Goal: Book appointment/travel/reservation

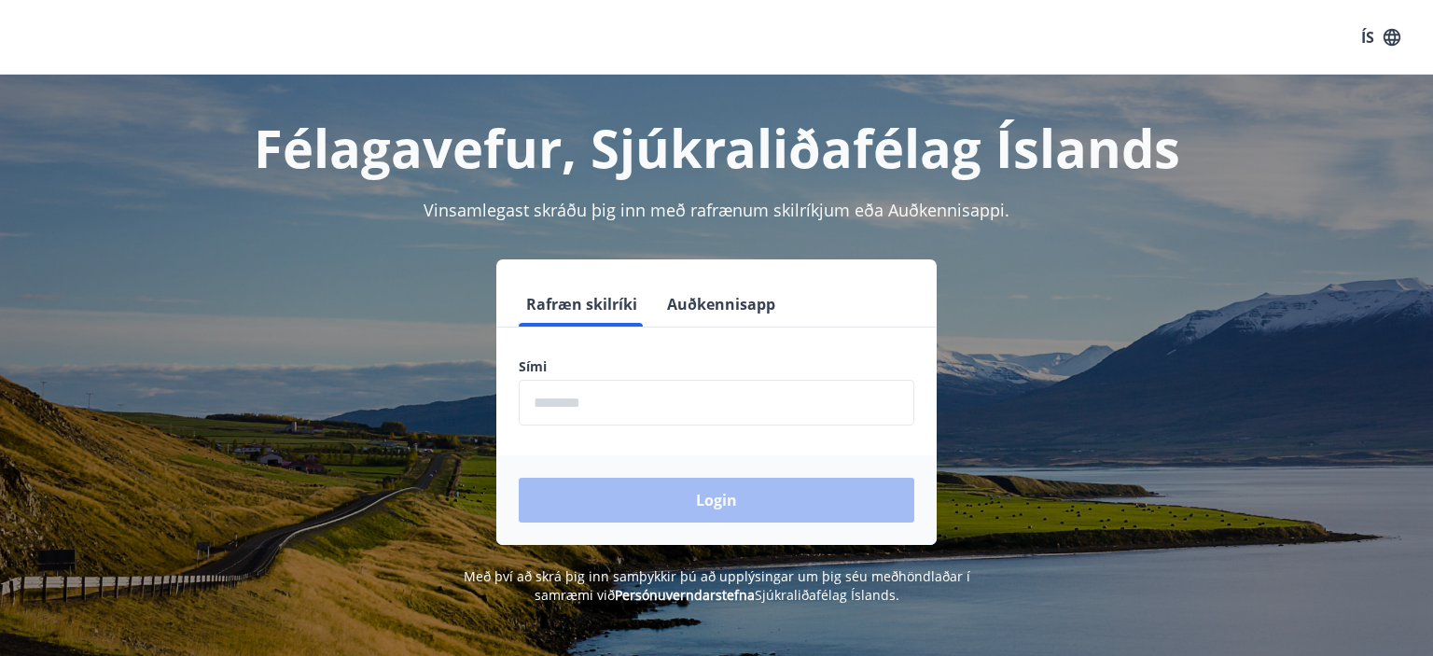
click at [669, 407] on input "phone" at bounding box center [717, 403] width 396 height 46
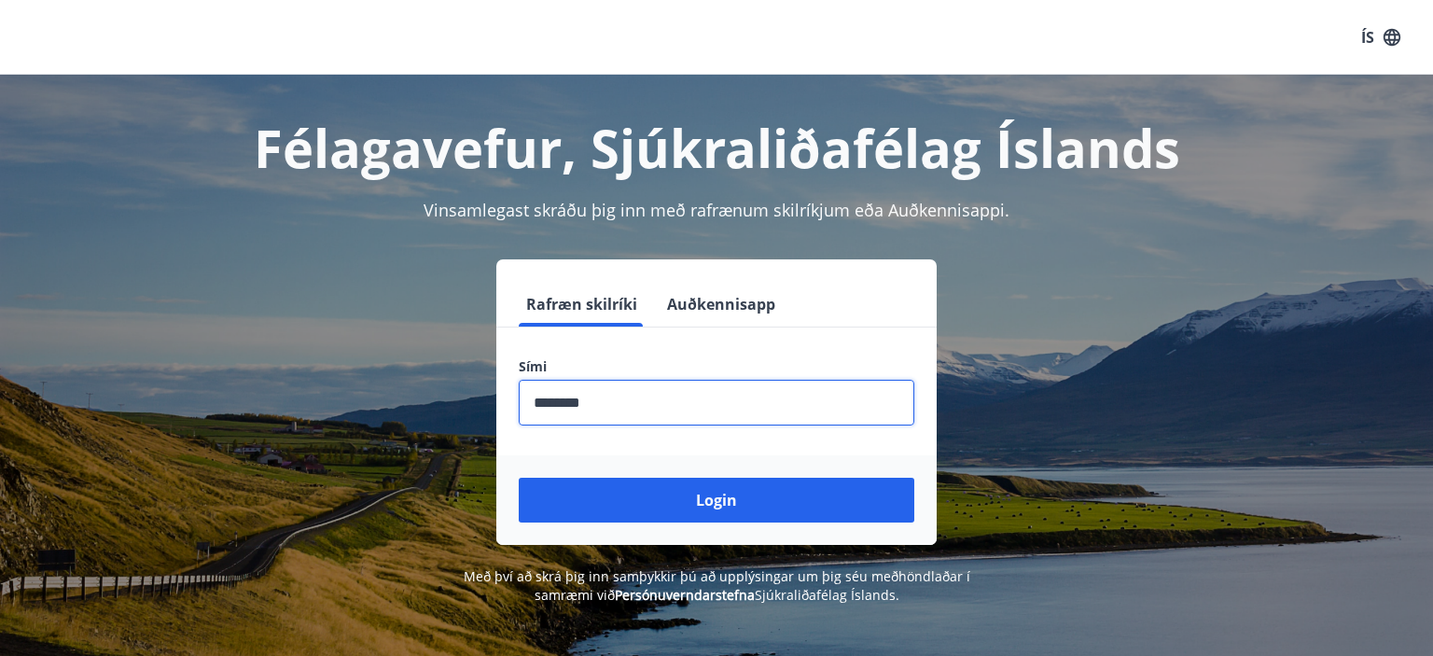
type input "********"
click at [519, 478] on button "Login" at bounding box center [717, 500] width 396 height 45
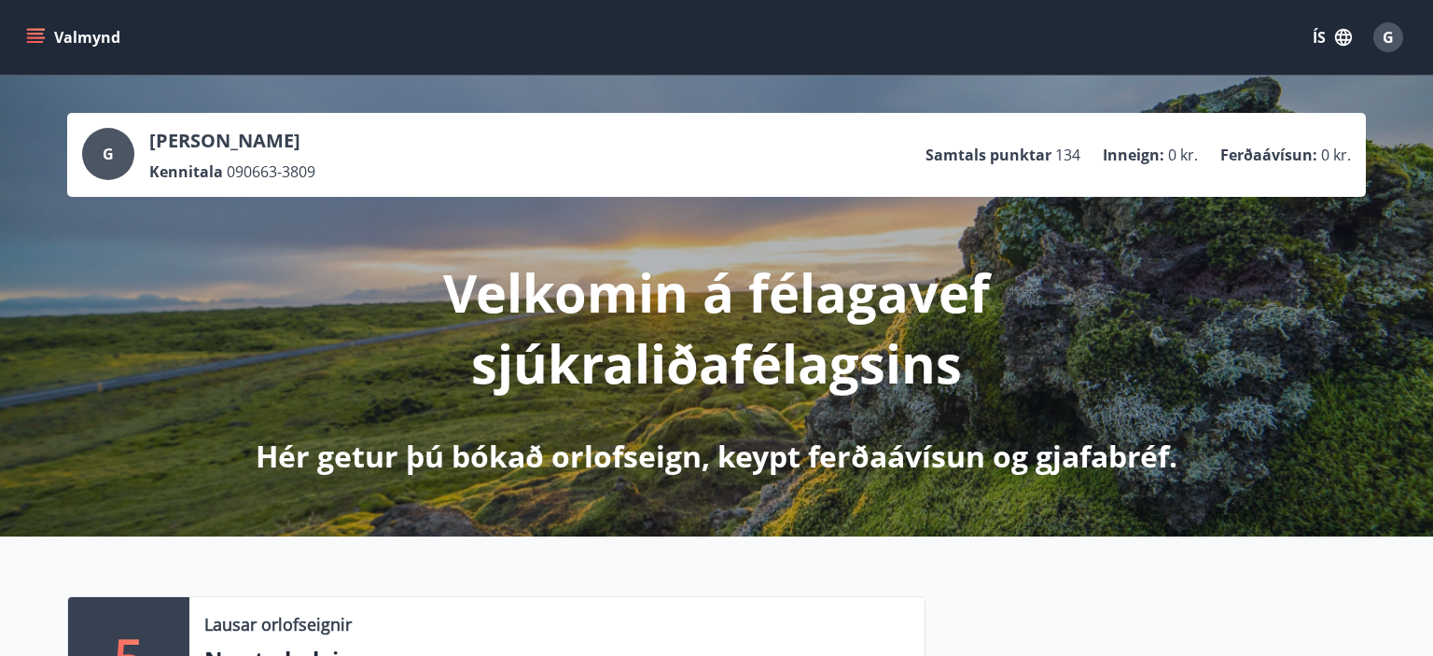
click at [36, 44] on icon "menu" at bounding box center [35, 37] width 19 height 19
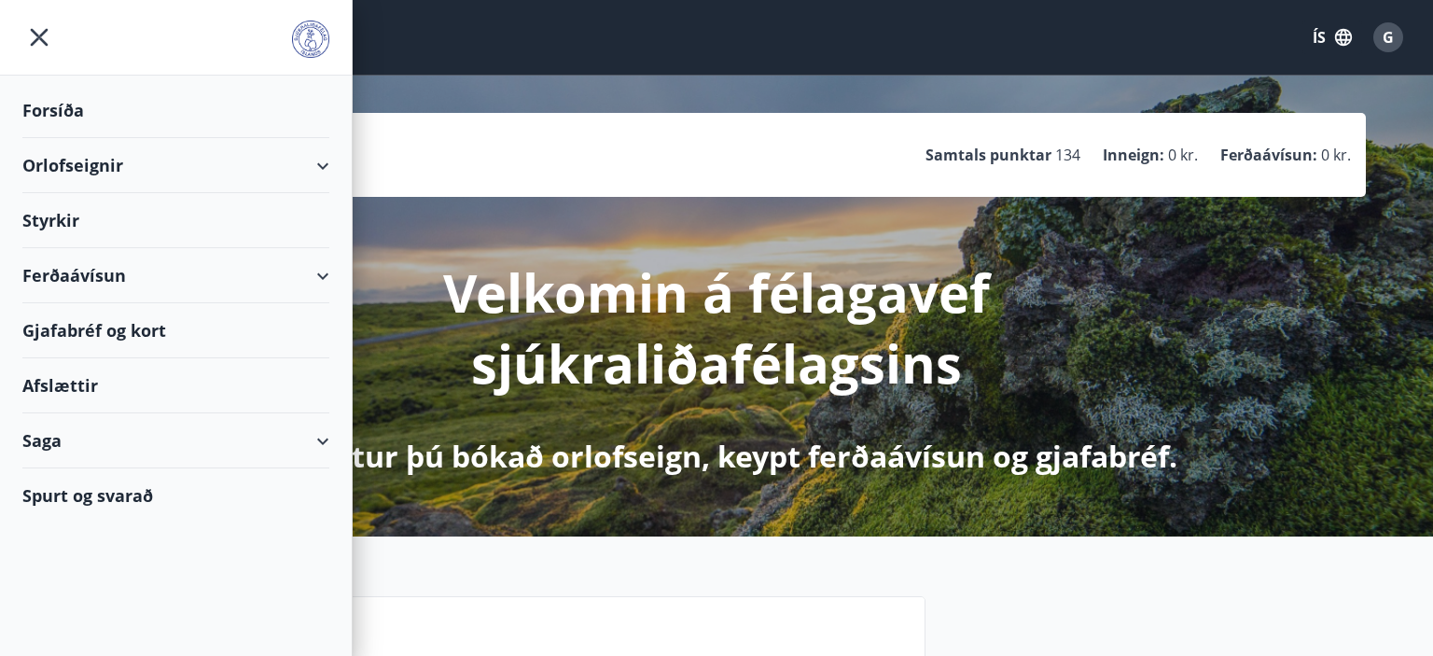
click at [36, 45] on icon "menu" at bounding box center [39, 38] width 34 height 34
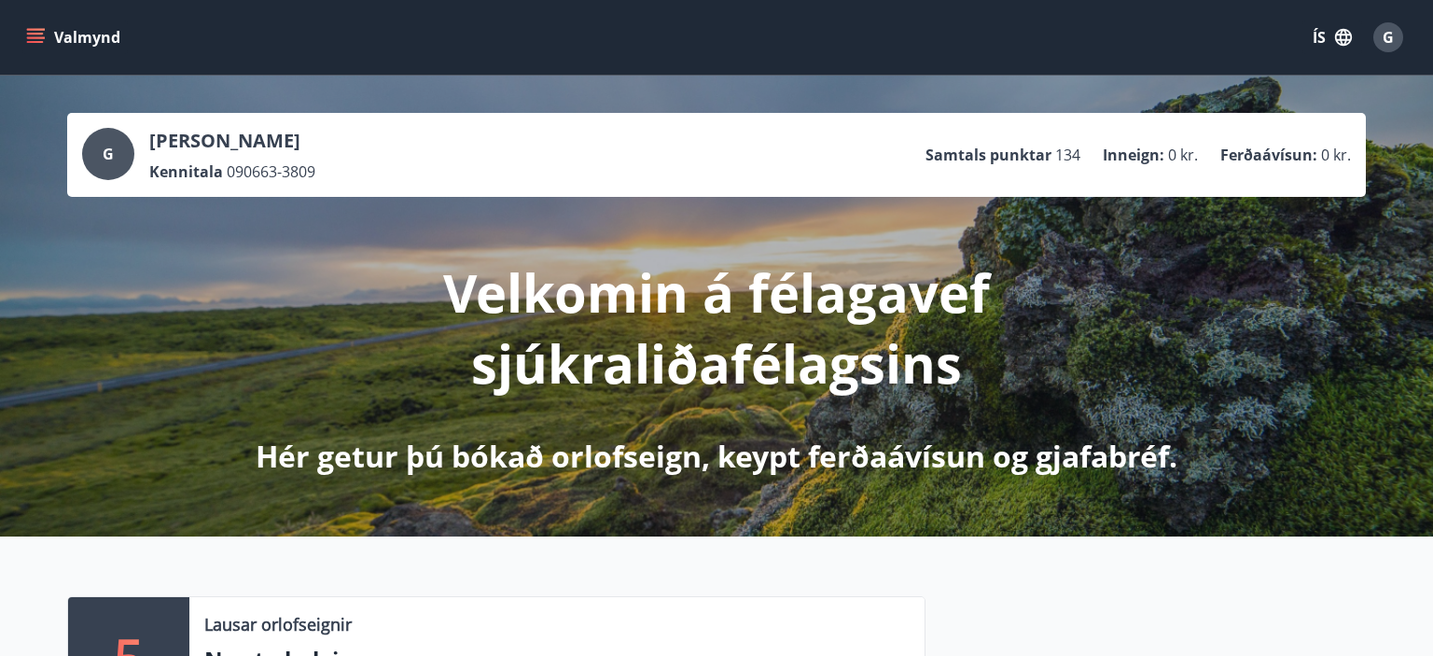
click at [31, 41] on icon "menu" at bounding box center [35, 37] width 19 height 19
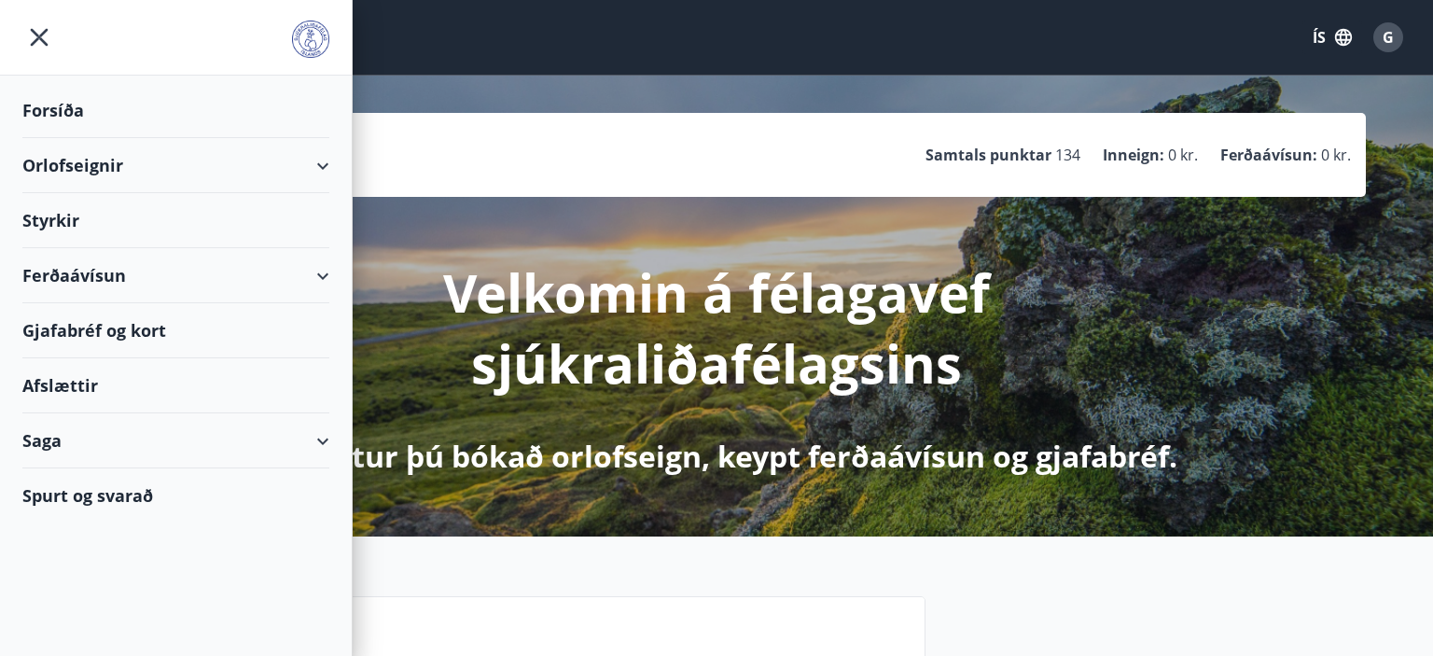
click at [256, 287] on div "Ferðaávísun" at bounding box center [175, 275] width 307 height 55
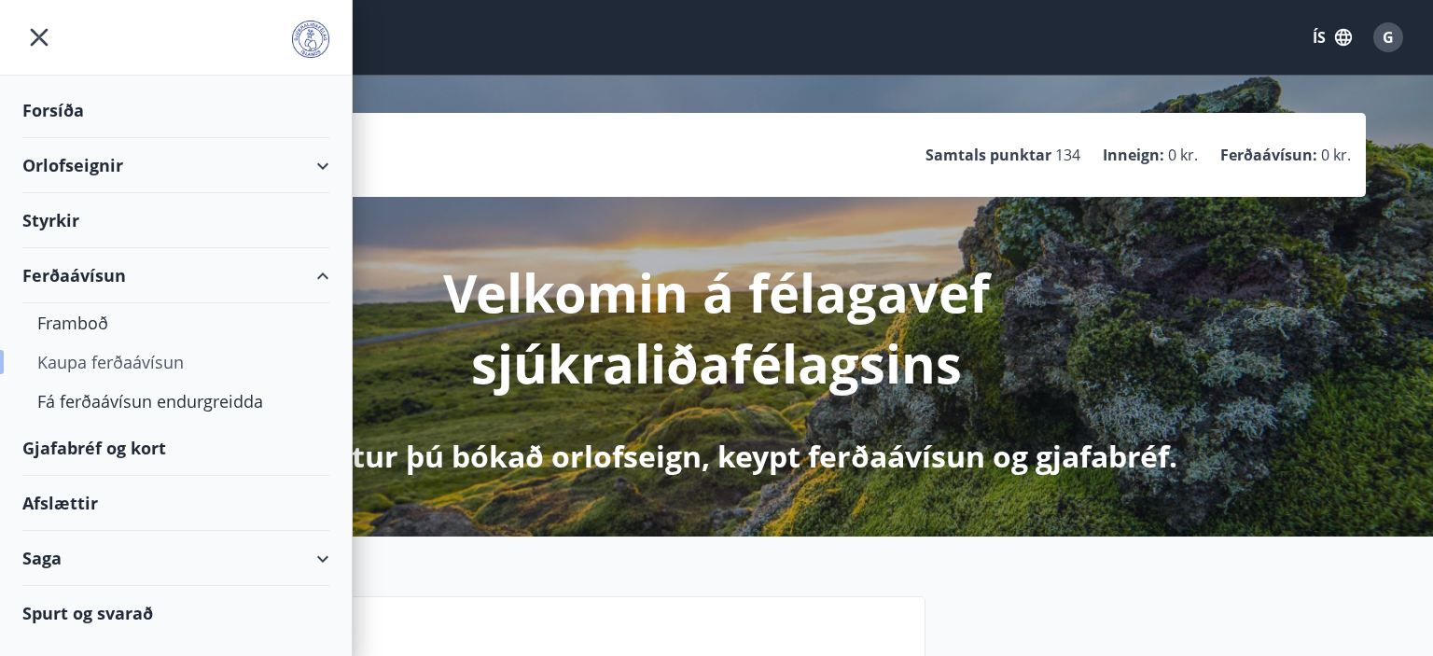
click at [222, 360] on div "Kaupa ferðaávísun" at bounding box center [175, 361] width 277 height 39
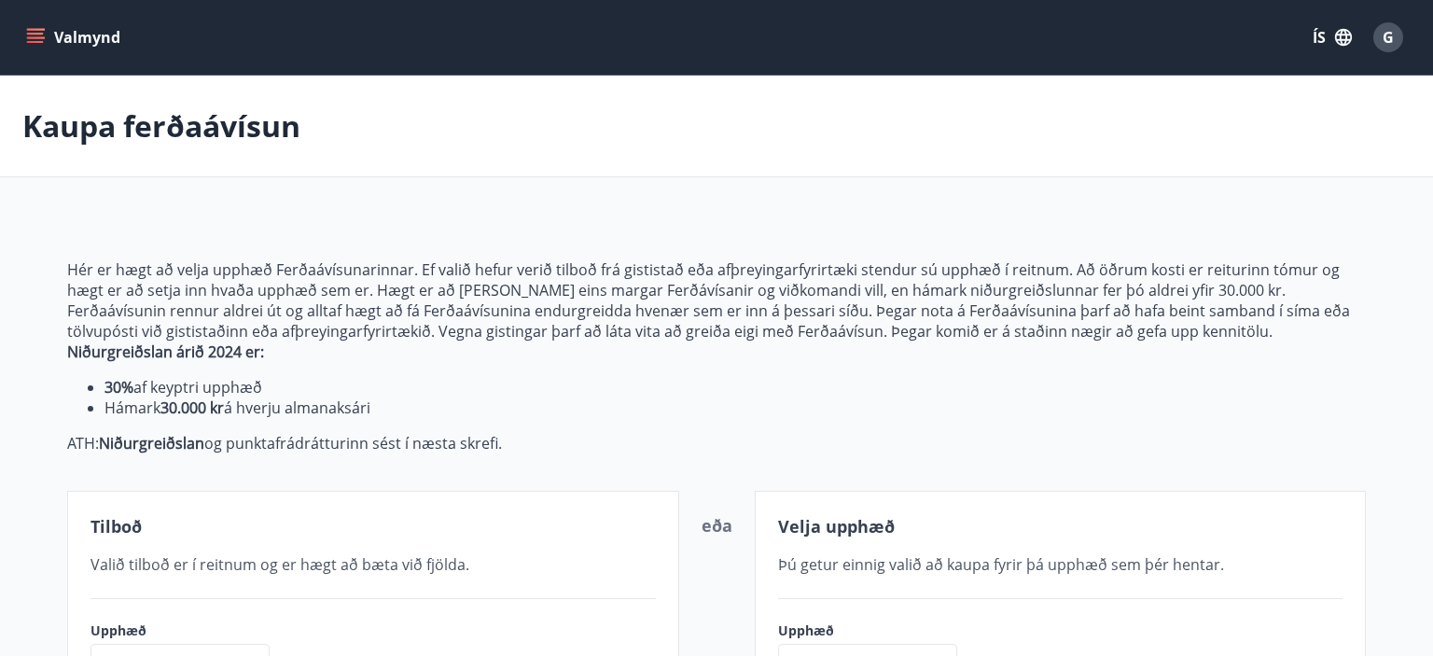
click at [40, 28] on button "Valmynd" at bounding box center [74, 38] width 105 height 34
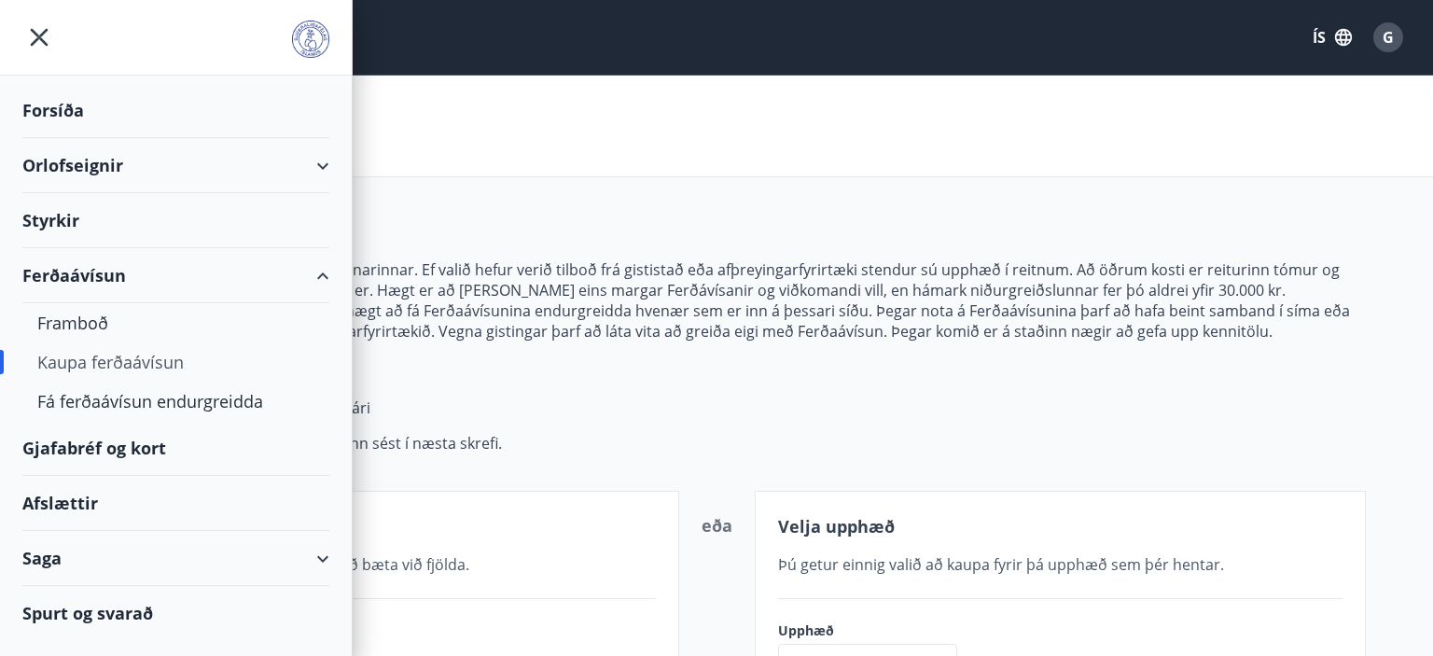
click at [104, 448] on div "Gjafabréf og kort" at bounding box center [175, 448] width 307 height 55
click at [233, 180] on div "Orlofseignir" at bounding box center [175, 165] width 307 height 55
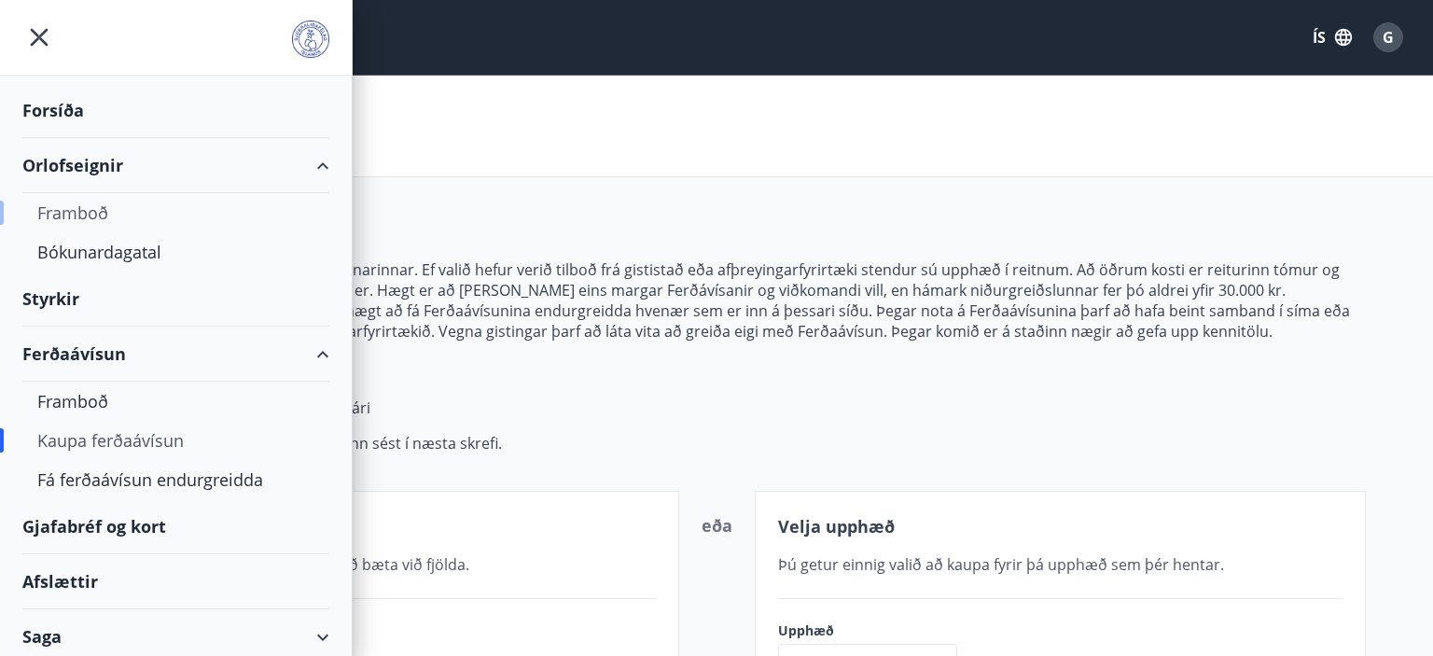
click at [169, 220] on div "Framboð" at bounding box center [175, 212] width 277 height 39
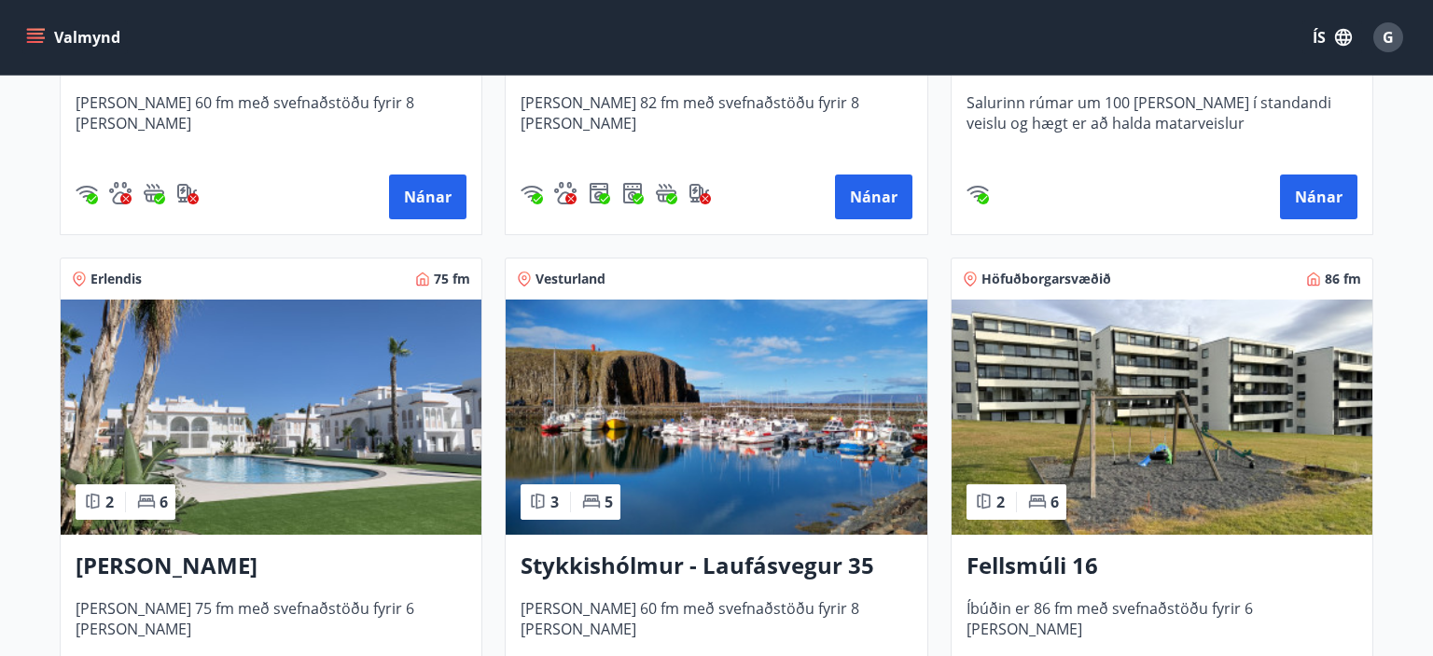
scroll to position [1478, 0]
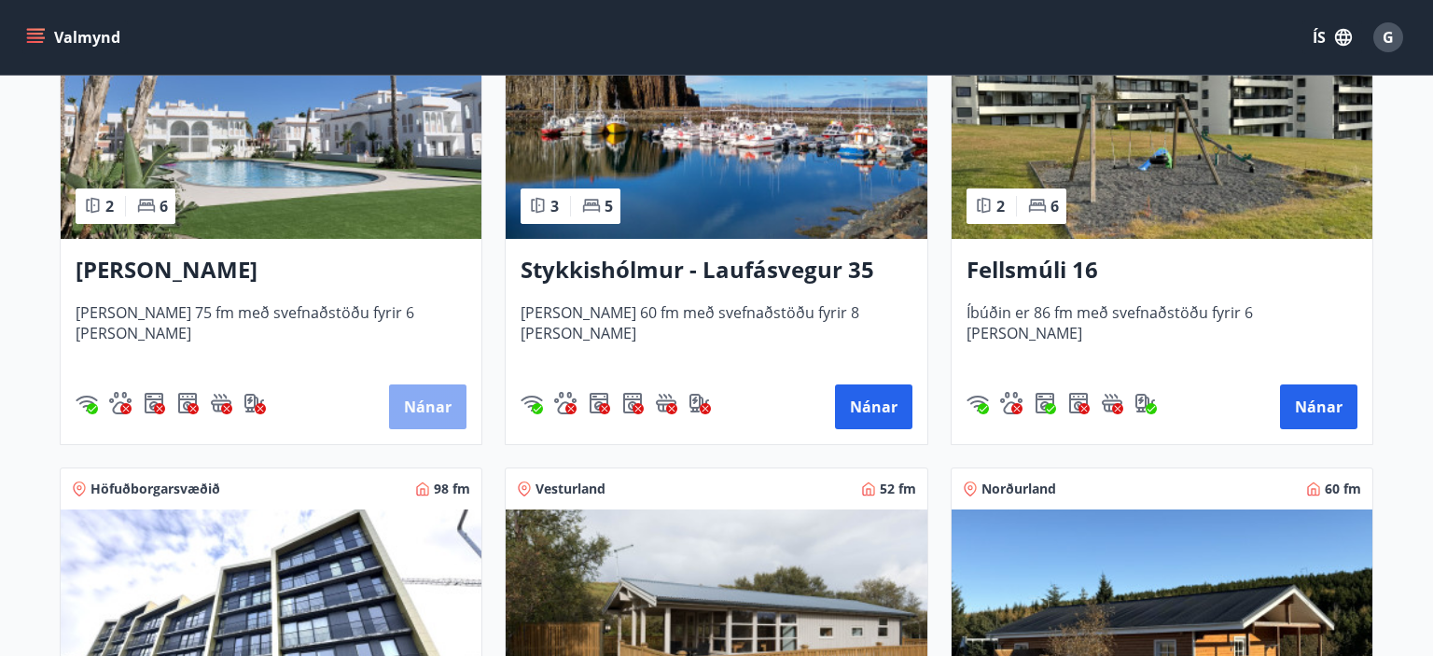
click at [434, 389] on button "Nánar" at bounding box center [427, 406] width 77 height 45
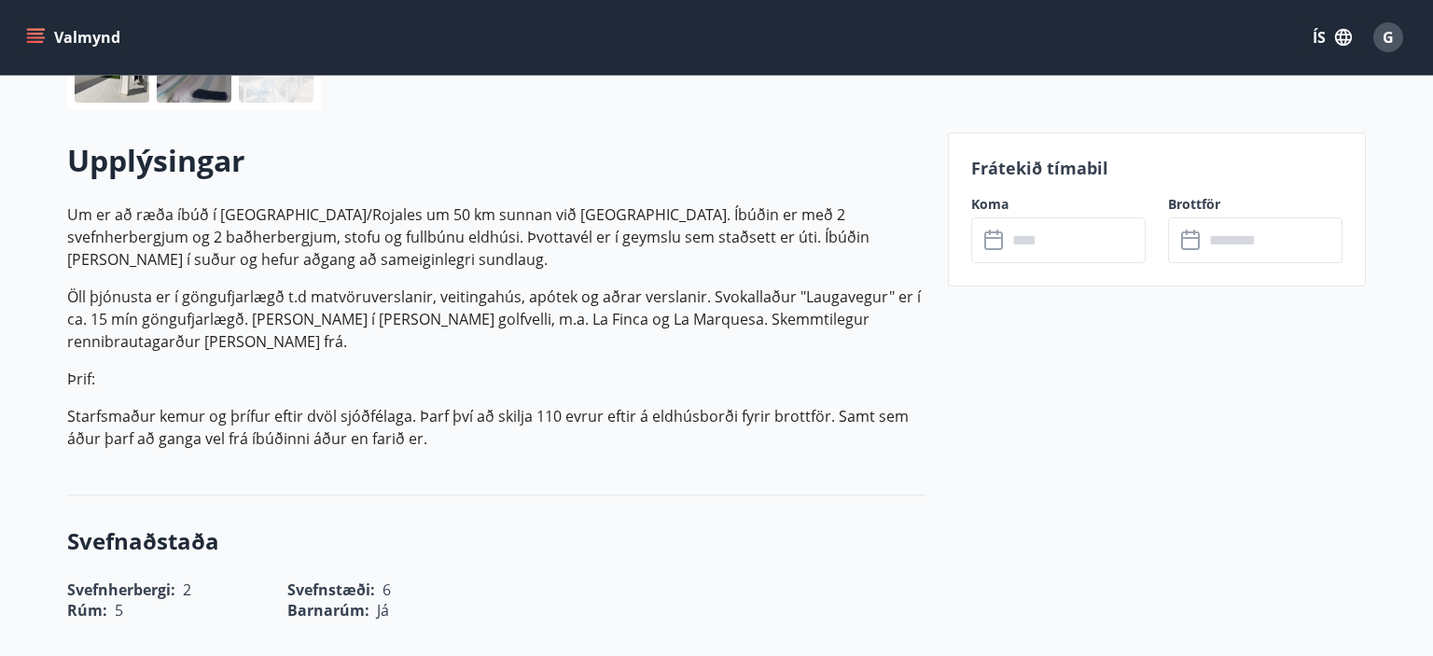
scroll to position [591, 0]
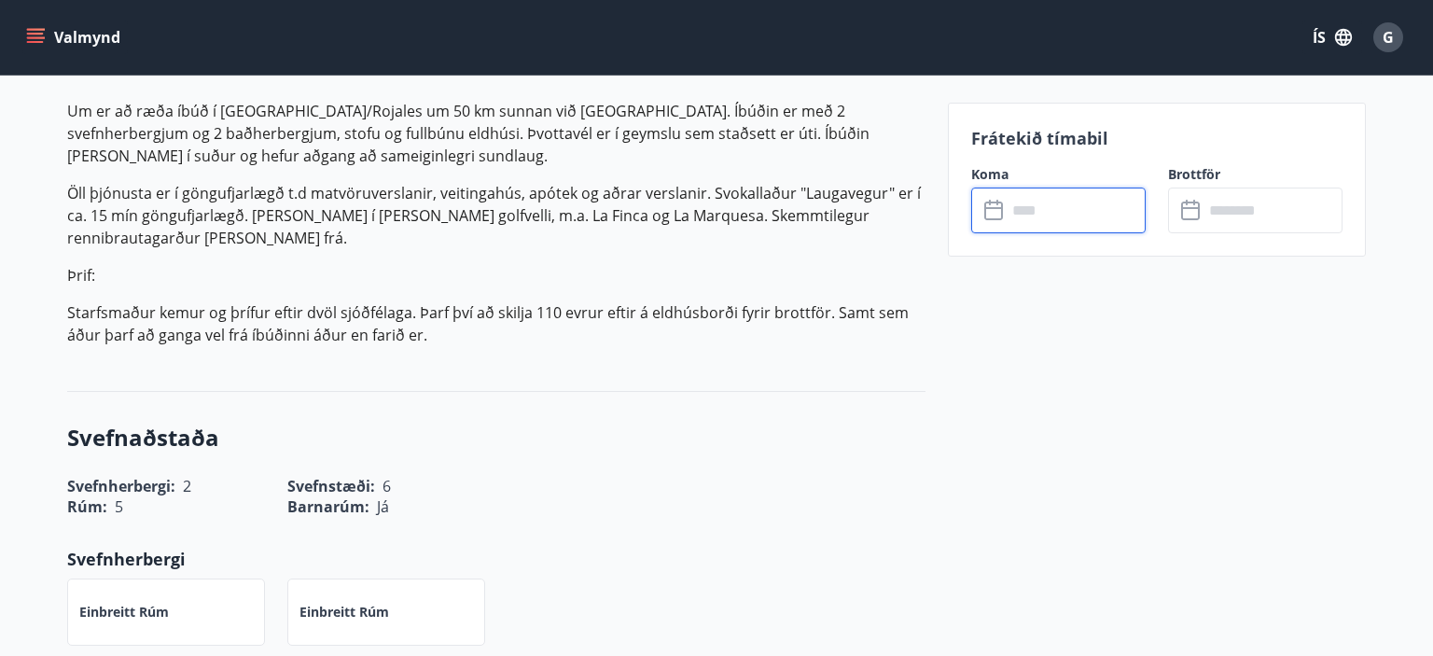
click at [1030, 212] on input "text" at bounding box center [1076, 211] width 139 height 46
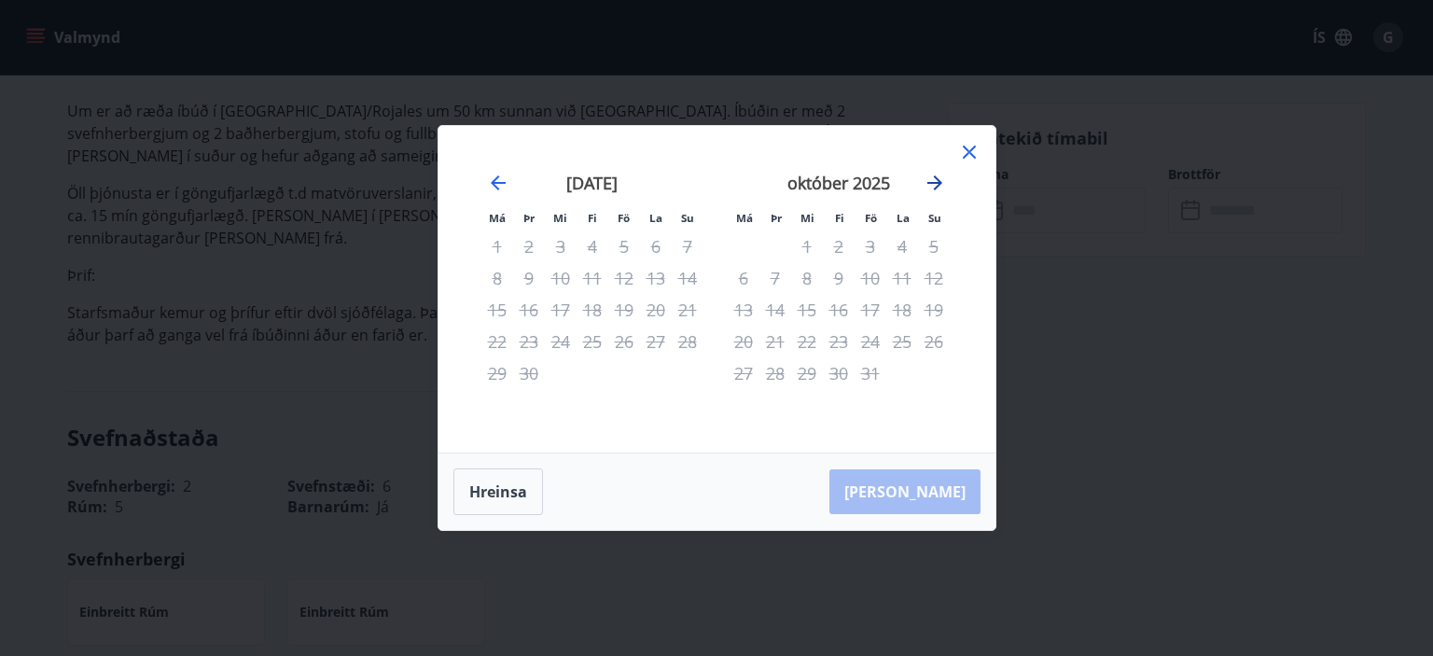
click at [940, 180] on icon "Move forward to switch to the next month." at bounding box center [935, 183] width 22 height 22
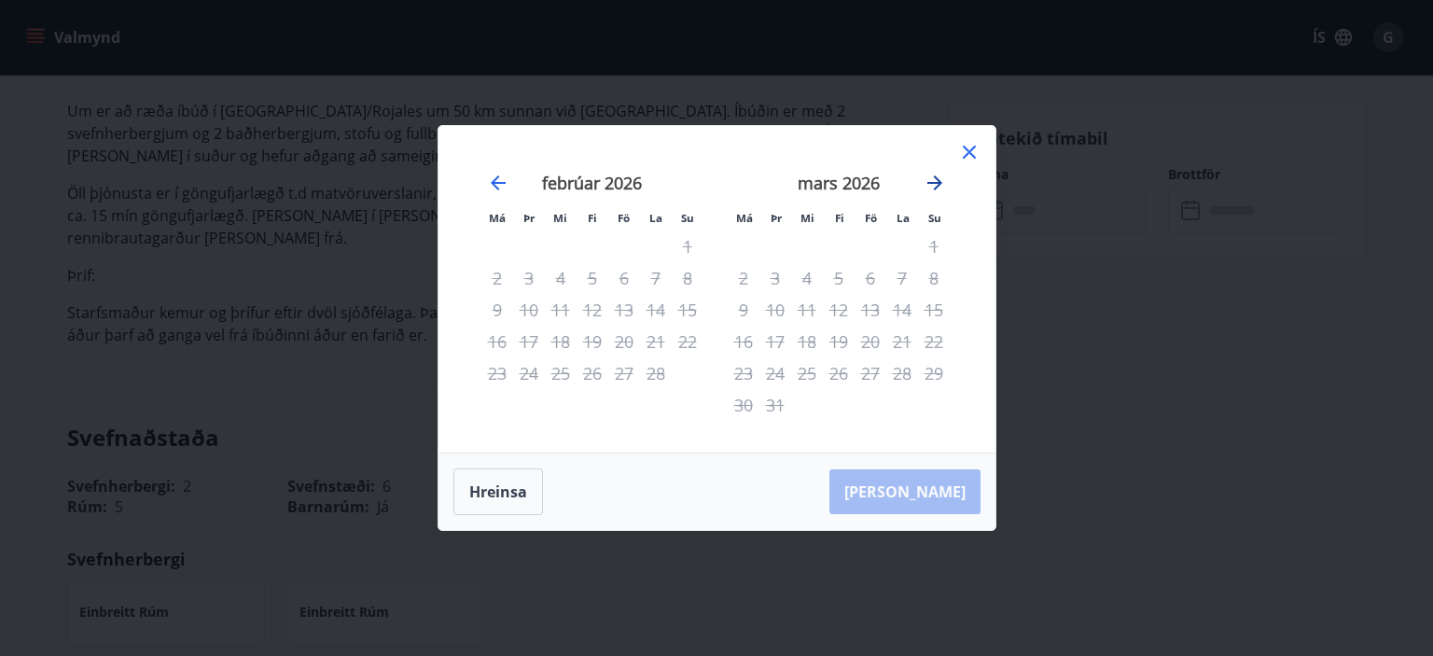
click at [940, 180] on icon "Move forward to switch to the next month." at bounding box center [935, 183] width 22 height 22
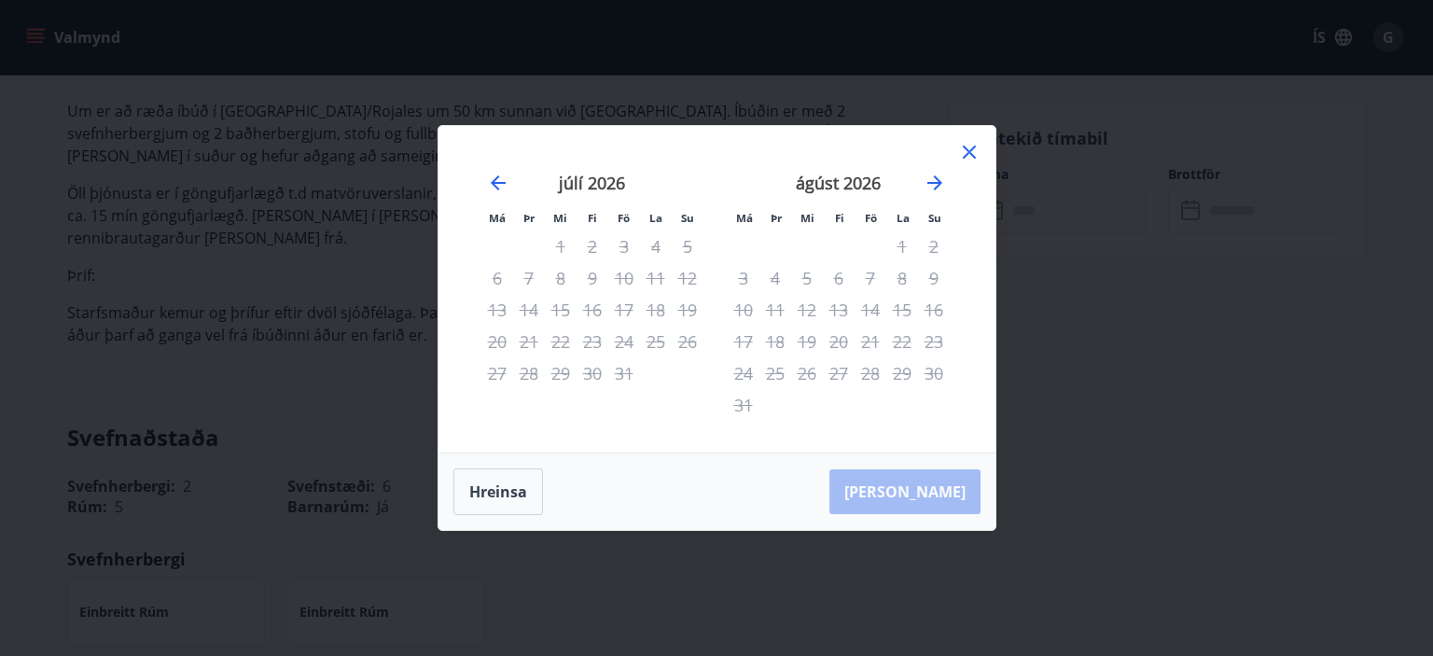
click at [965, 153] on icon at bounding box center [969, 152] width 22 height 22
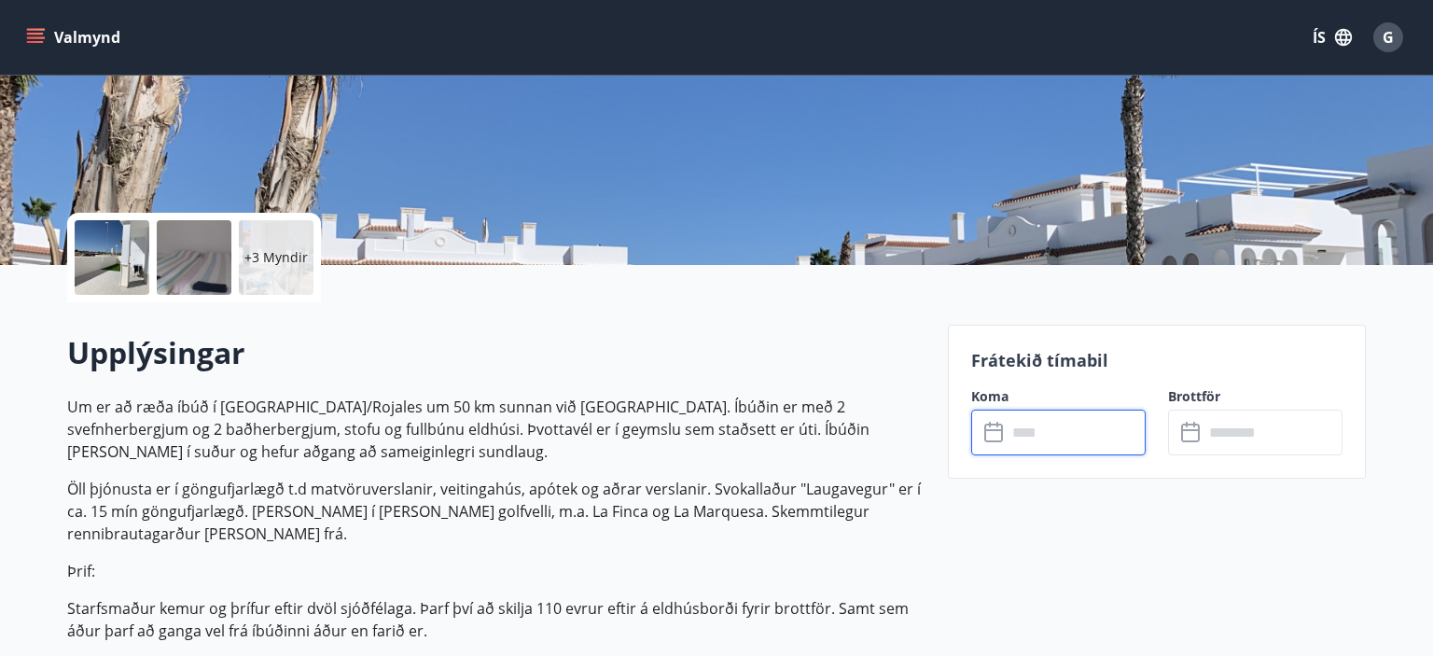
scroll to position [0, 0]
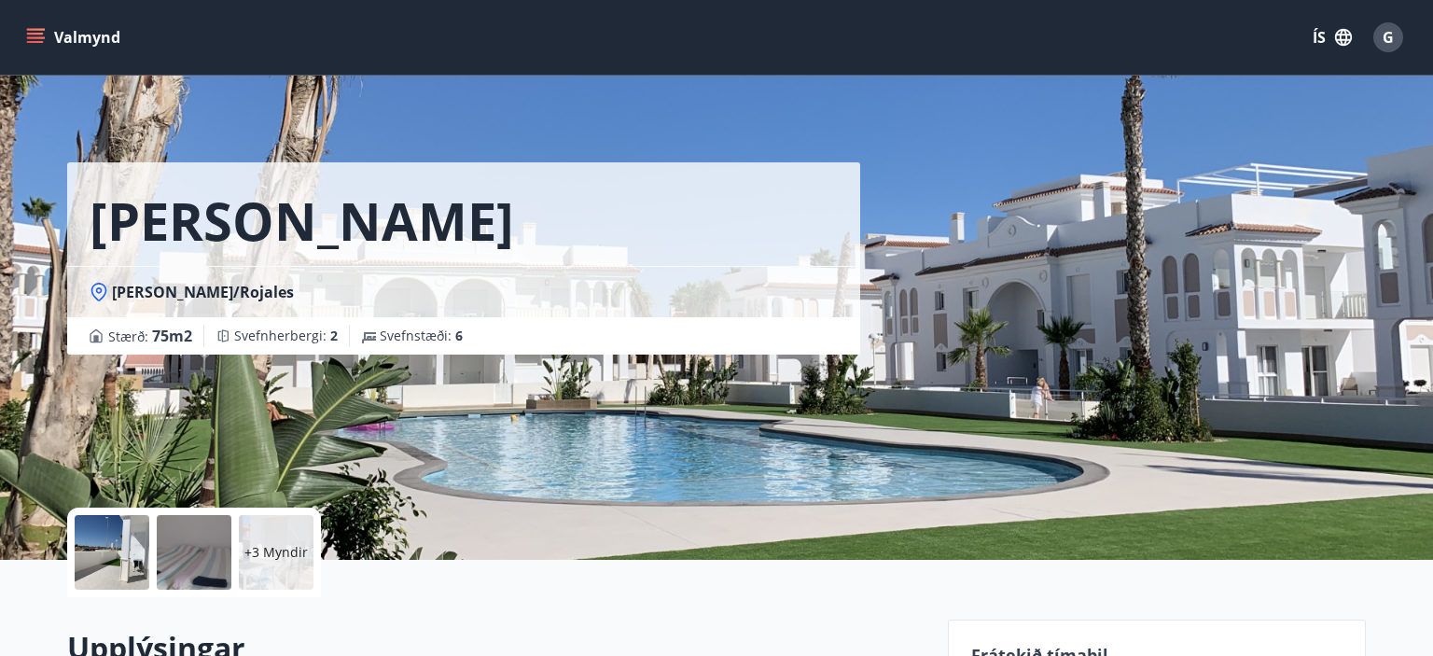
click at [39, 38] on icon "menu" at bounding box center [37, 37] width 21 height 2
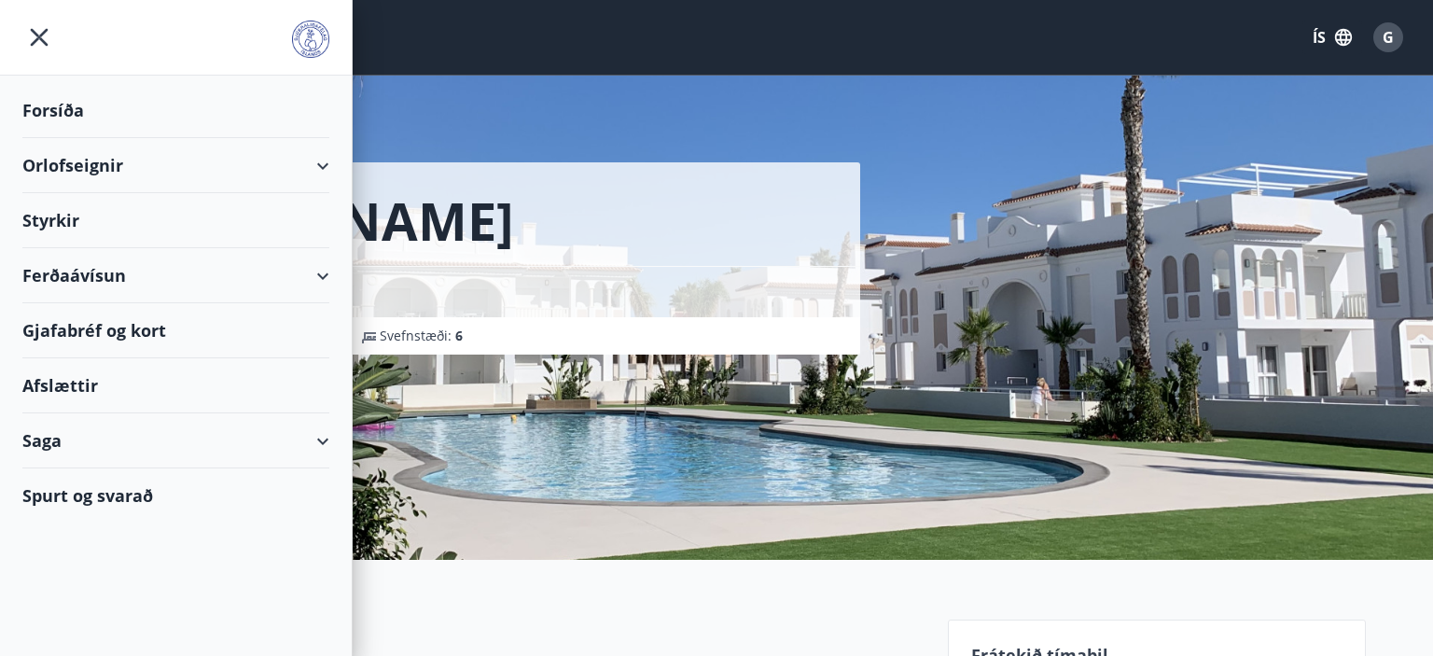
click at [138, 162] on div "Orlofseignir" at bounding box center [175, 165] width 307 height 55
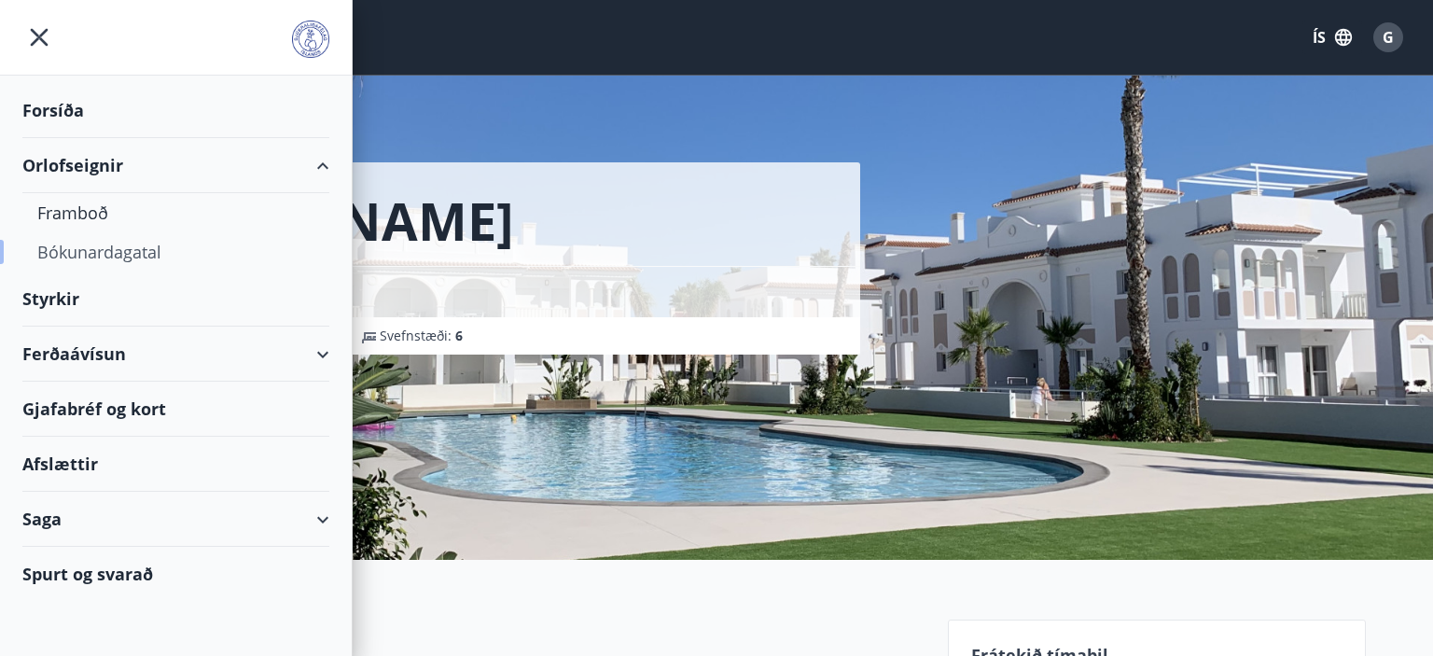
click at [153, 248] on div "Bókunardagatal" at bounding box center [175, 251] width 277 height 39
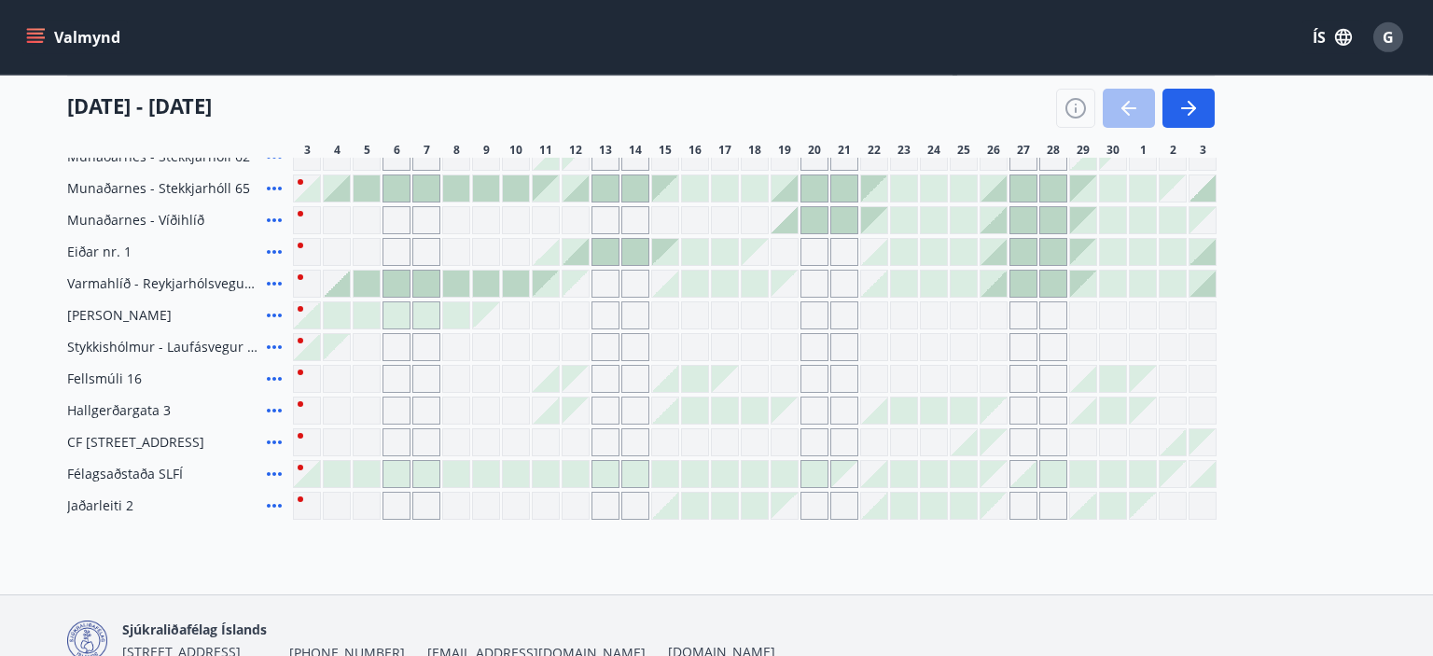
scroll to position [548, 0]
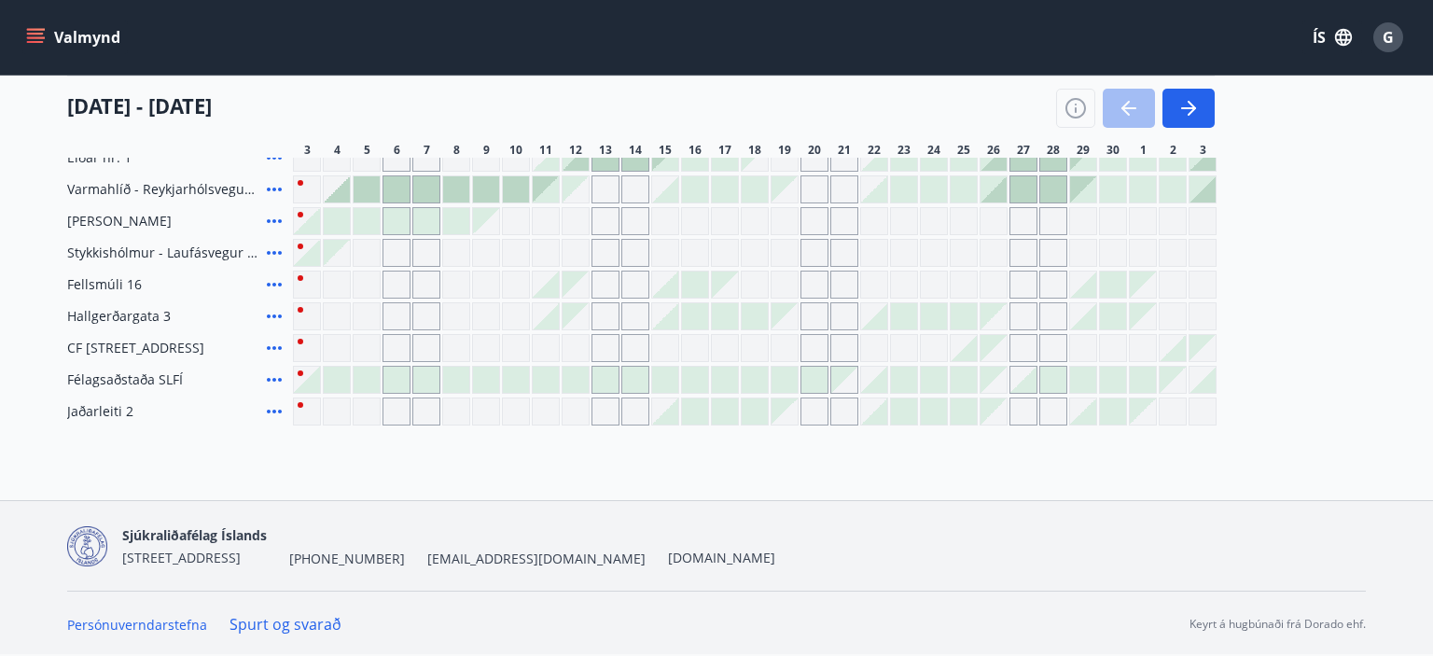
click at [204, 355] on span "CF [STREET_ADDRESS]" at bounding box center [135, 348] width 137 height 19
click at [282, 342] on icon at bounding box center [274, 348] width 22 height 22
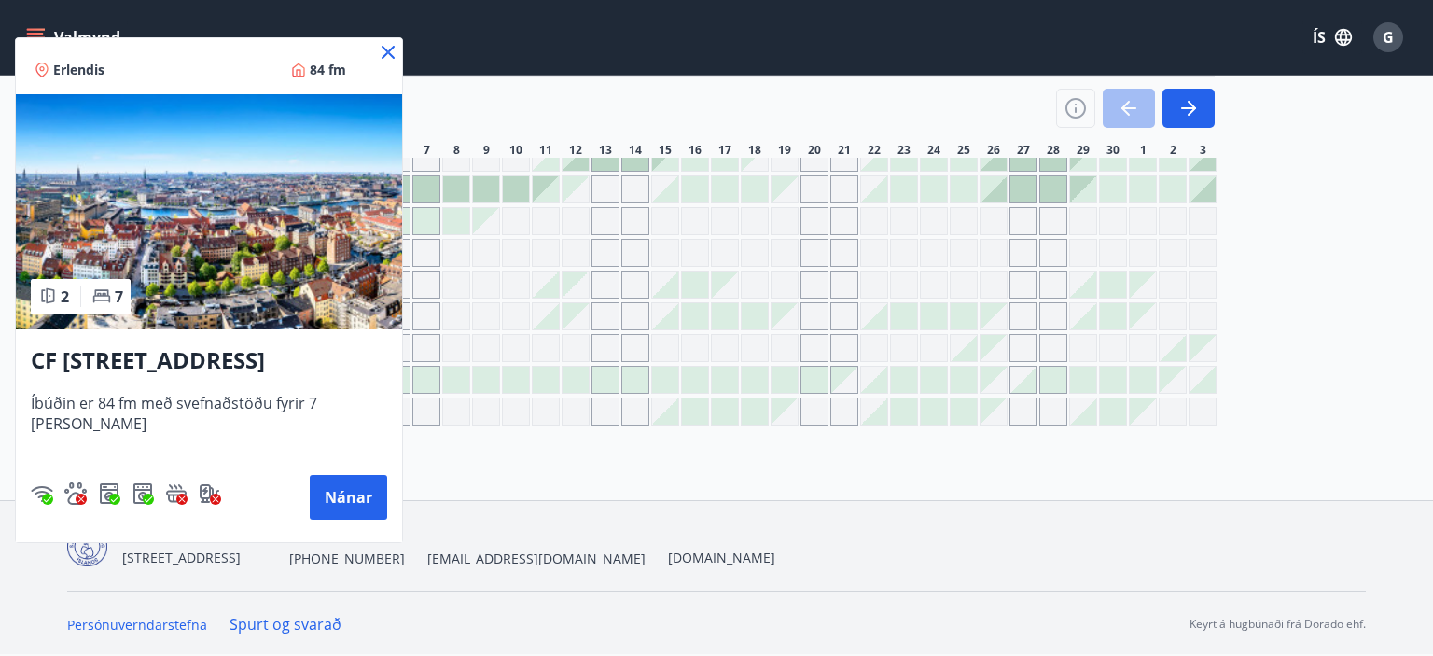
click at [711, 104] on div at bounding box center [716, 328] width 1433 height 656
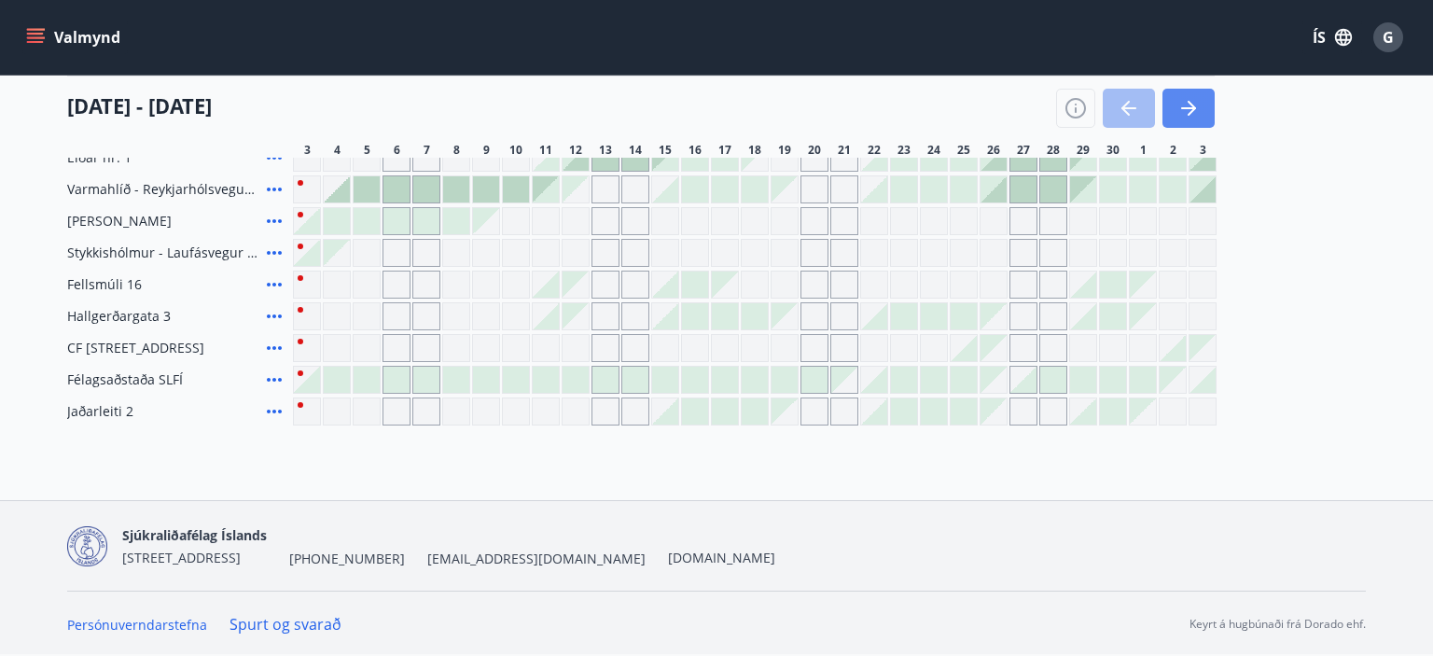
click at [1185, 112] on icon "button" at bounding box center [1188, 108] width 22 height 22
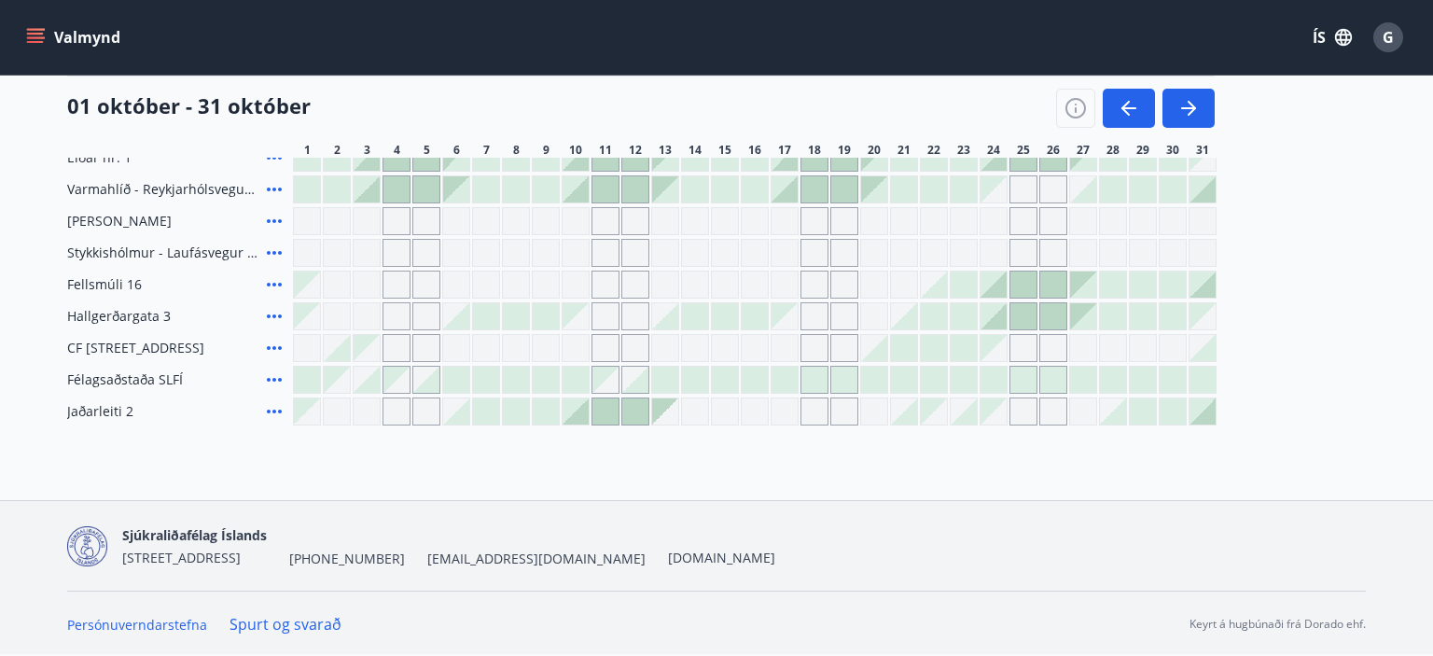
click at [404, 362] on div "Kiðjaberg 1 Kiðjaberg 2 Úthlíð - Vörðuás 3 (Sigurhæð) Holtaland 9 Holtaland 7 […" at bounding box center [716, 141] width 1299 height 567
click at [401, 351] on div "Gráir dagar eru ekki bókanlegir" at bounding box center [397, 348] width 28 height 28
click at [420, 349] on div "Gráir dagar eru ekki bókanlegir" at bounding box center [426, 348] width 28 height 28
click at [274, 350] on icon at bounding box center [274, 348] width 22 height 22
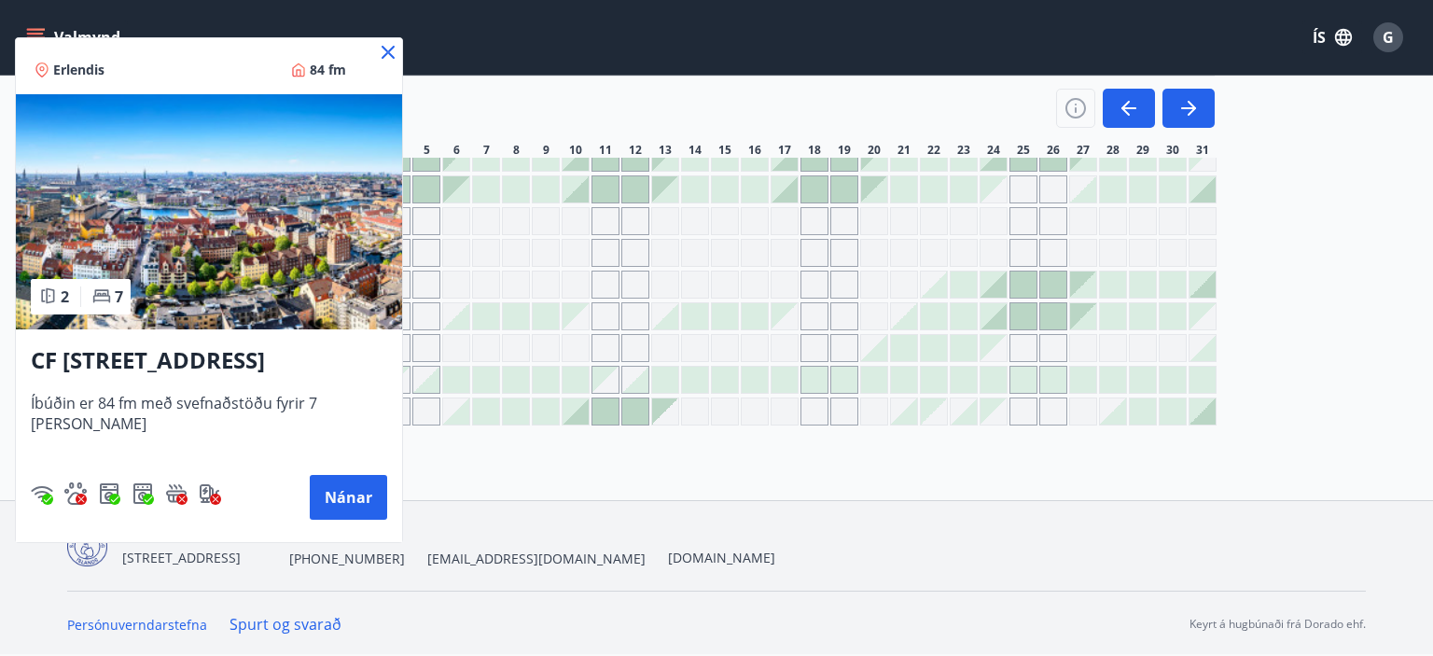
click at [386, 57] on icon at bounding box center [388, 52] width 22 height 22
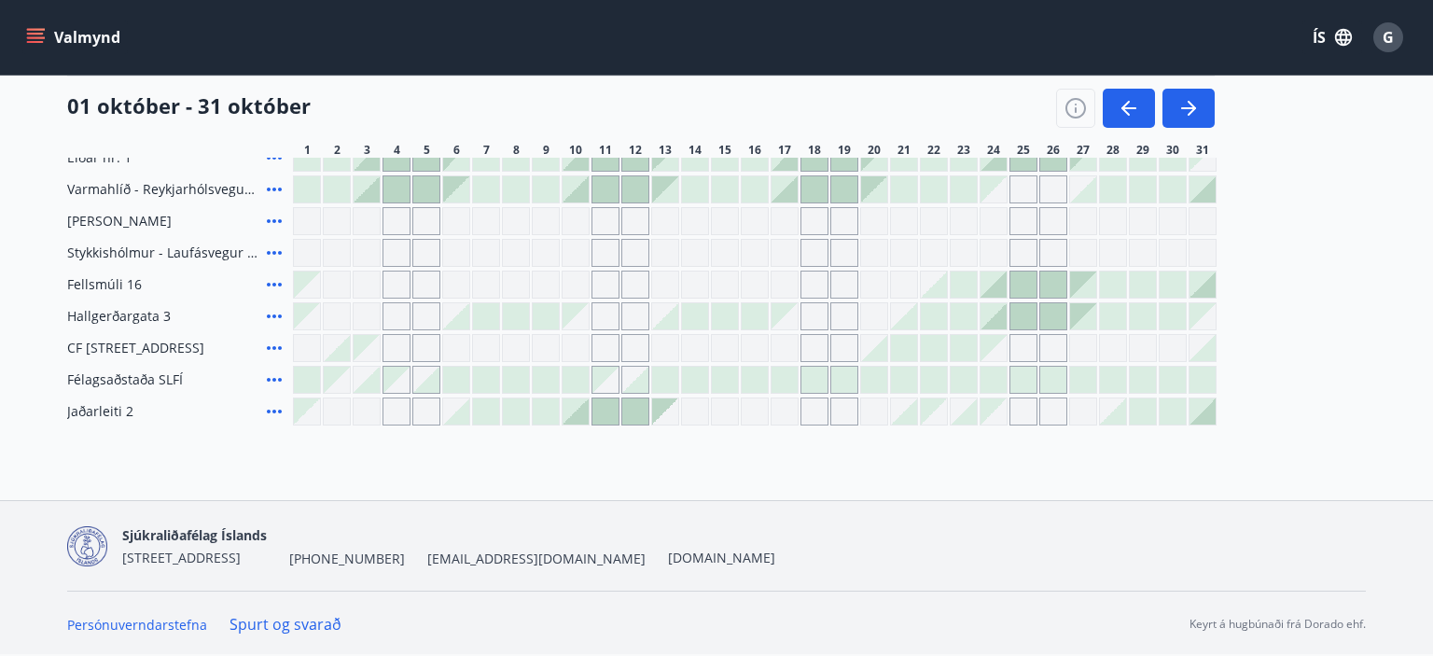
click at [999, 320] on div at bounding box center [994, 316] width 26 height 26
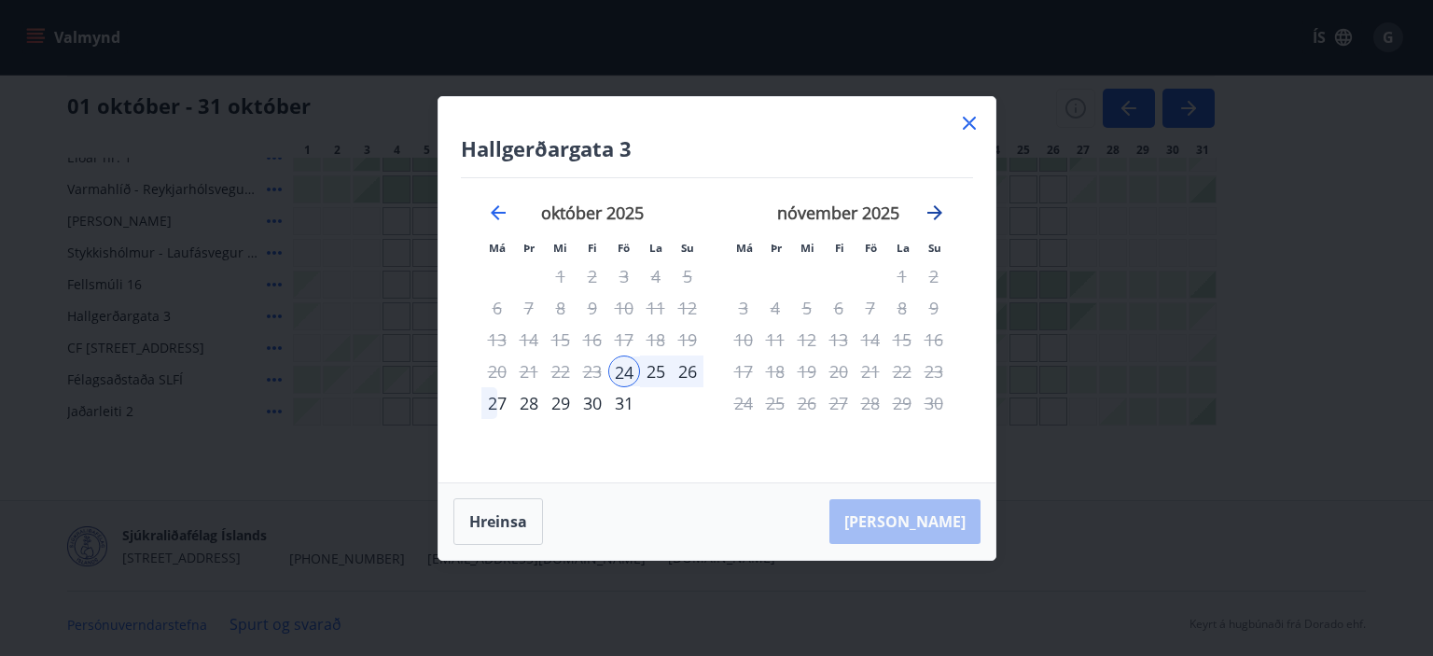
click at [936, 210] on icon "Move forward to switch to the next month." at bounding box center [935, 213] width 22 height 22
click at [496, 218] on icon "Move backward to switch to the previous month." at bounding box center [498, 212] width 15 height 15
click at [628, 373] on div "24" at bounding box center [624, 371] width 32 height 32
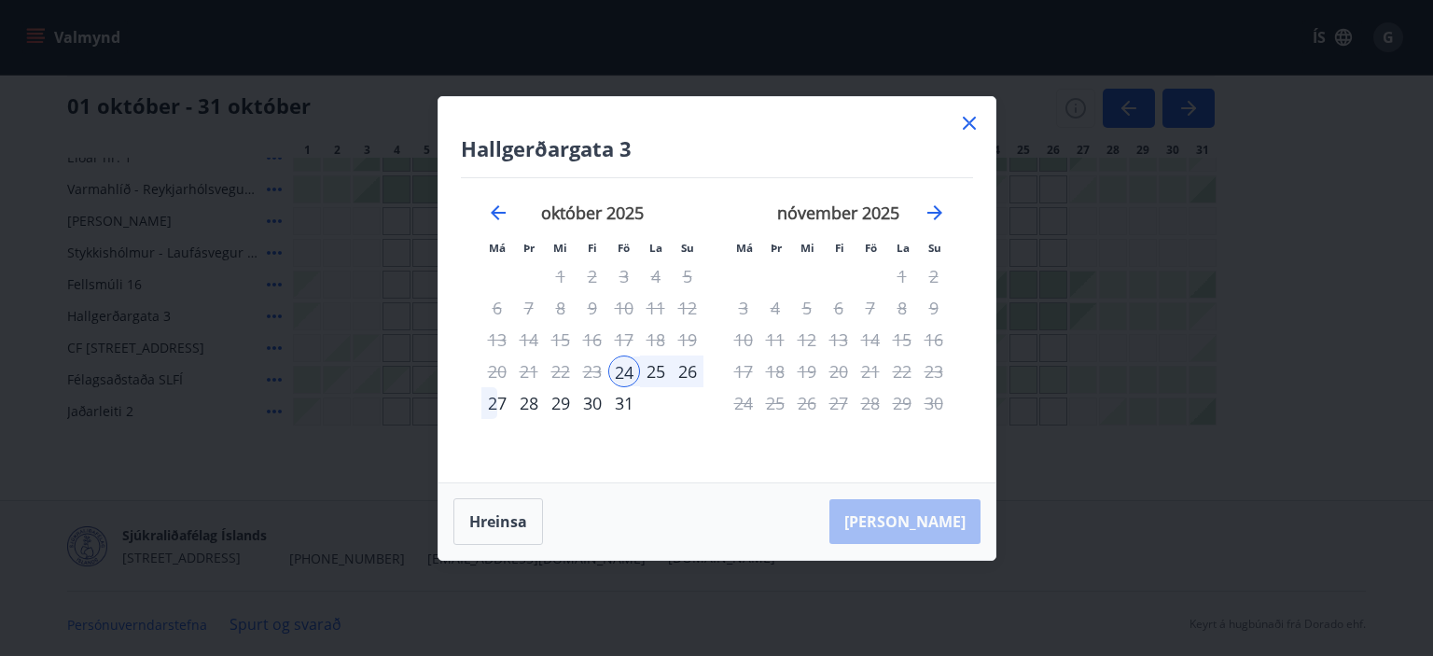
click at [684, 377] on div "26" at bounding box center [688, 371] width 32 height 32
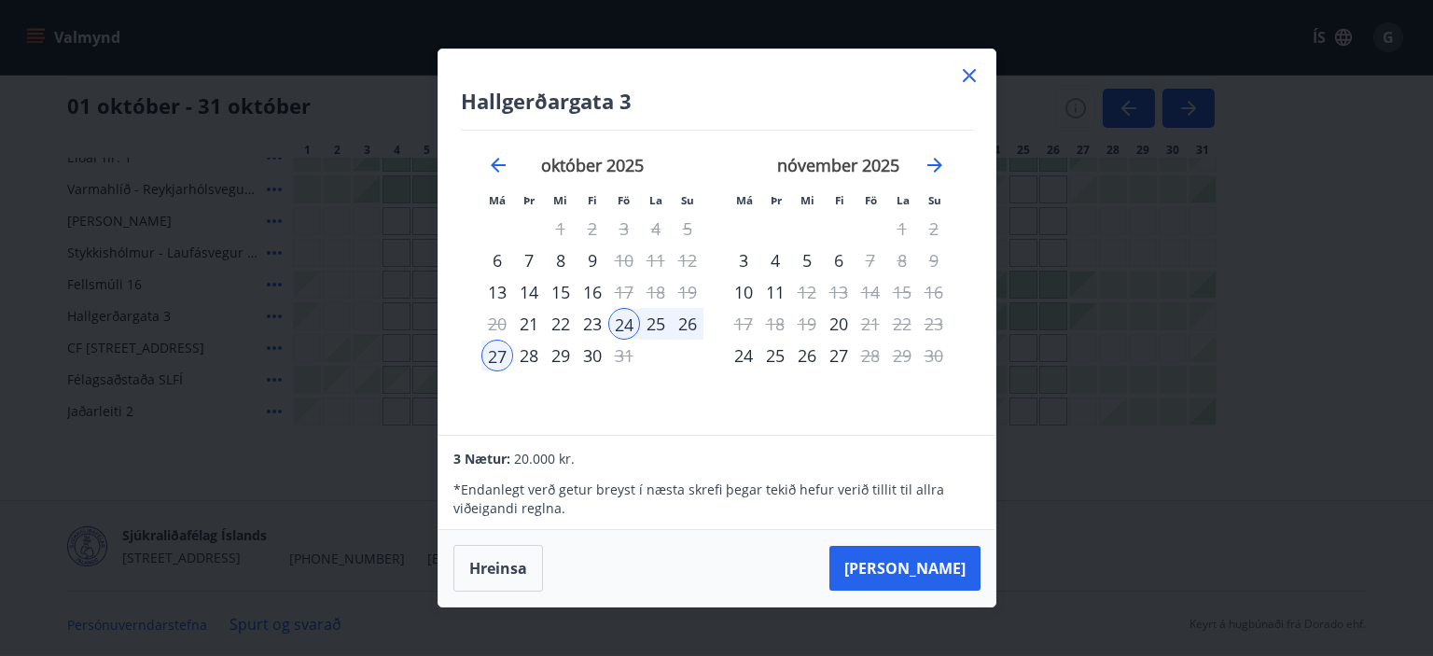
click at [967, 77] on icon at bounding box center [969, 75] width 22 height 22
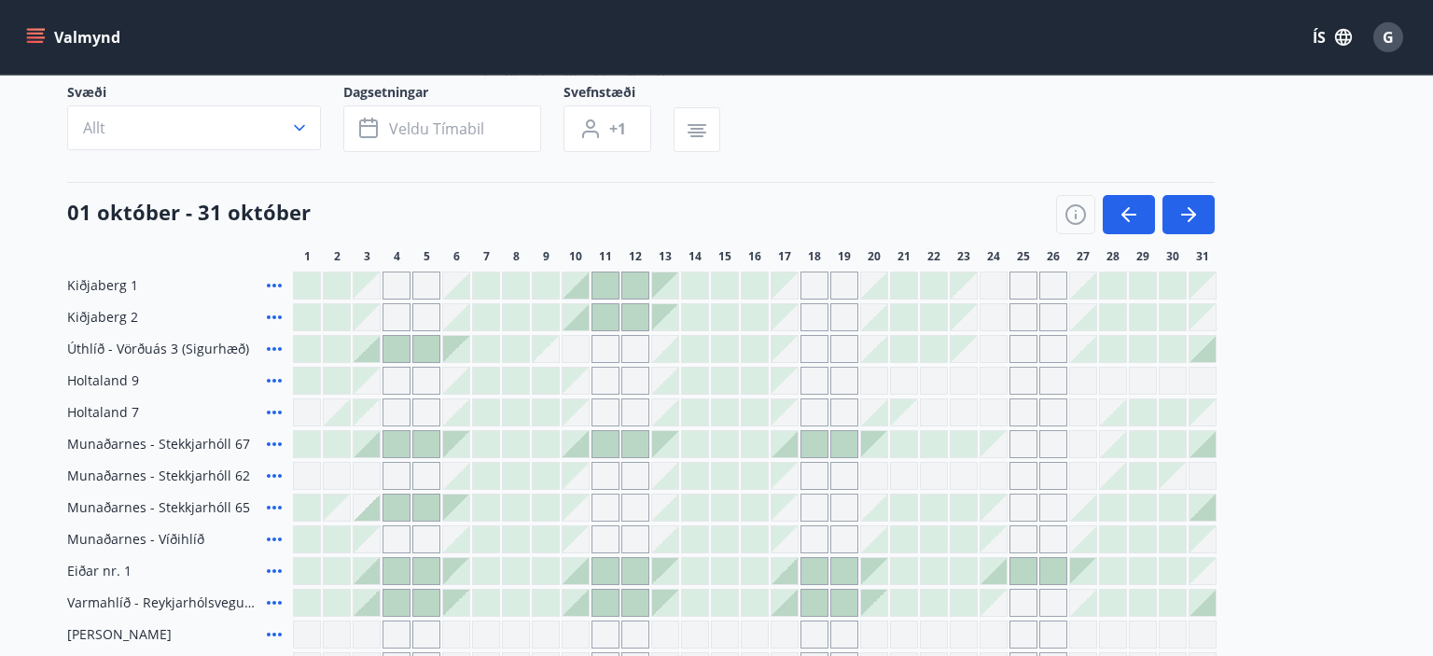
scroll to position [0, 0]
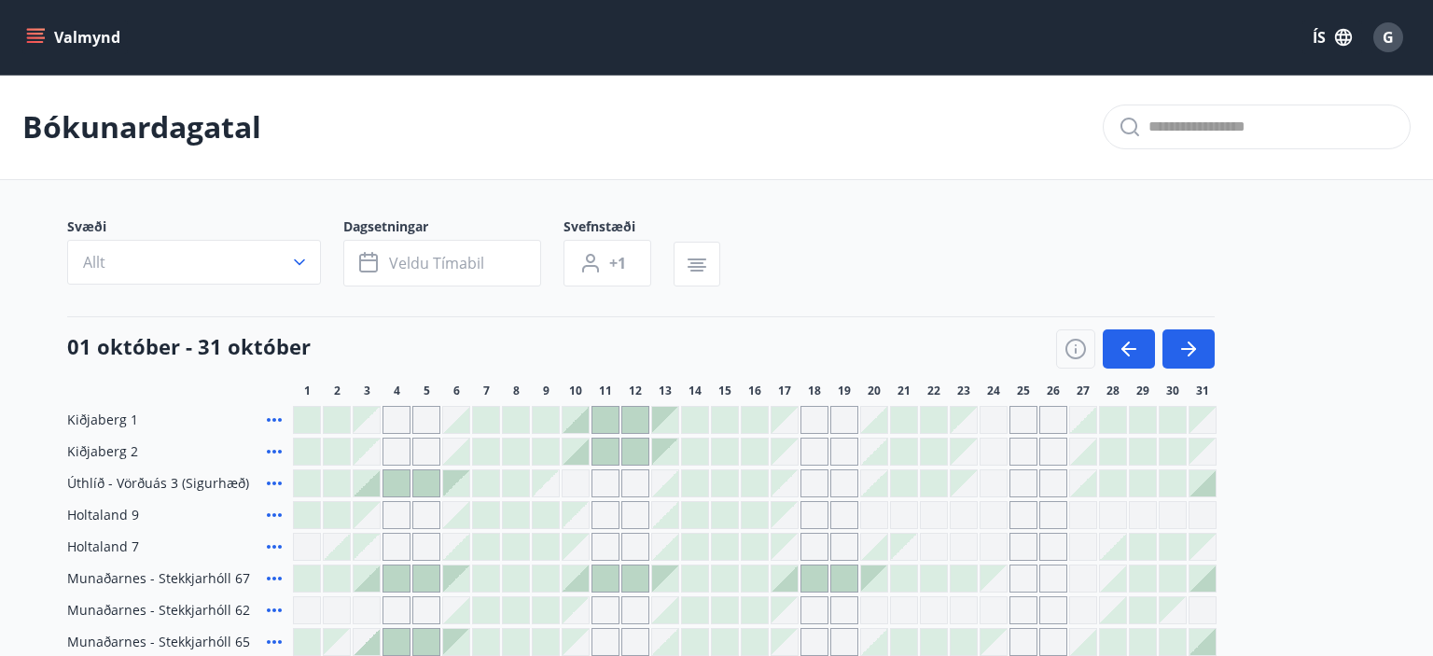
click at [49, 32] on button "Valmynd" at bounding box center [74, 38] width 105 height 34
click at [759, 153] on div "Bókunardagatal" at bounding box center [716, 127] width 1433 height 105
